Goal: Navigation & Orientation: Find specific page/section

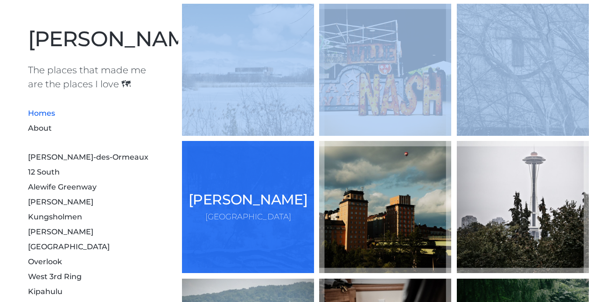
drag, startPoint x: 179, startPoint y: 78, endPoint x: 182, endPoint y: 207, distance: 128.9
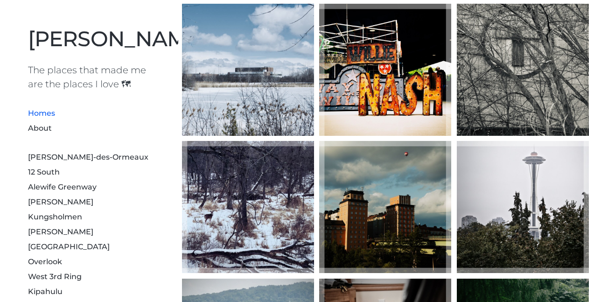
click at [14, 139] on div "Mohan Zhang The places that made me are the places I love 🗺 Homes About Dollard…" at bounding box center [89, 220] width 178 height 441
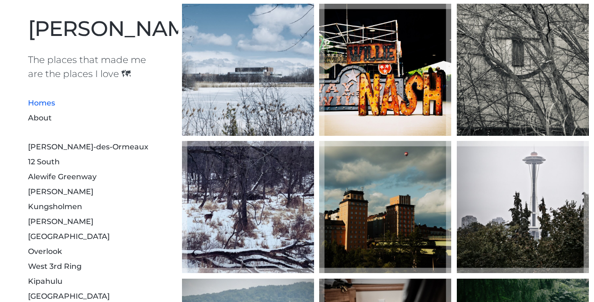
click at [42, 125] on li "About" at bounding box center [89, 117] width 122 height 15
click at [42, 122] on link "About" at bounding box center [40, 117] width 24 height 9
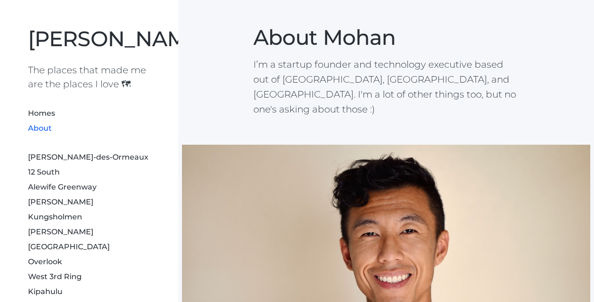
click at [316, 54] on div "About Mohan I’m a startup founder and technology executive based out of Nashvil…" at bounding box center [386, 71] width 266 height 92
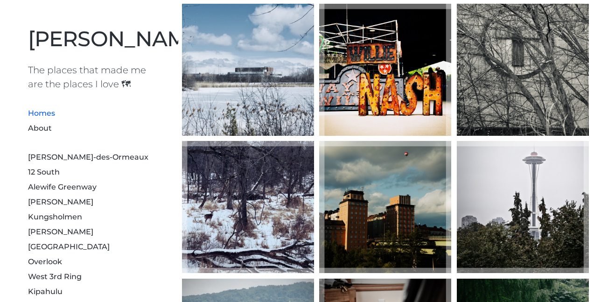
scroll to position [9, 0]
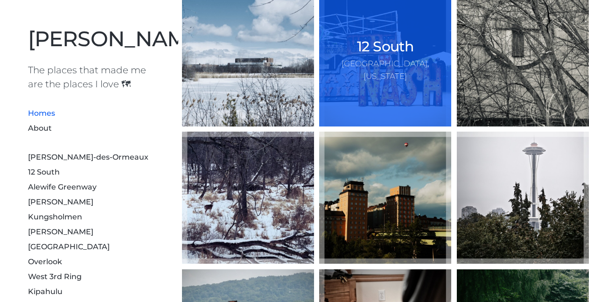
click at [370, 79] on div "12 [GEOGRAPHIC_DATA], [US_STATE]" at bounding box center [385, 60] width 132 height 132
